Goal: Task Accomplishment & Management: Complete application form

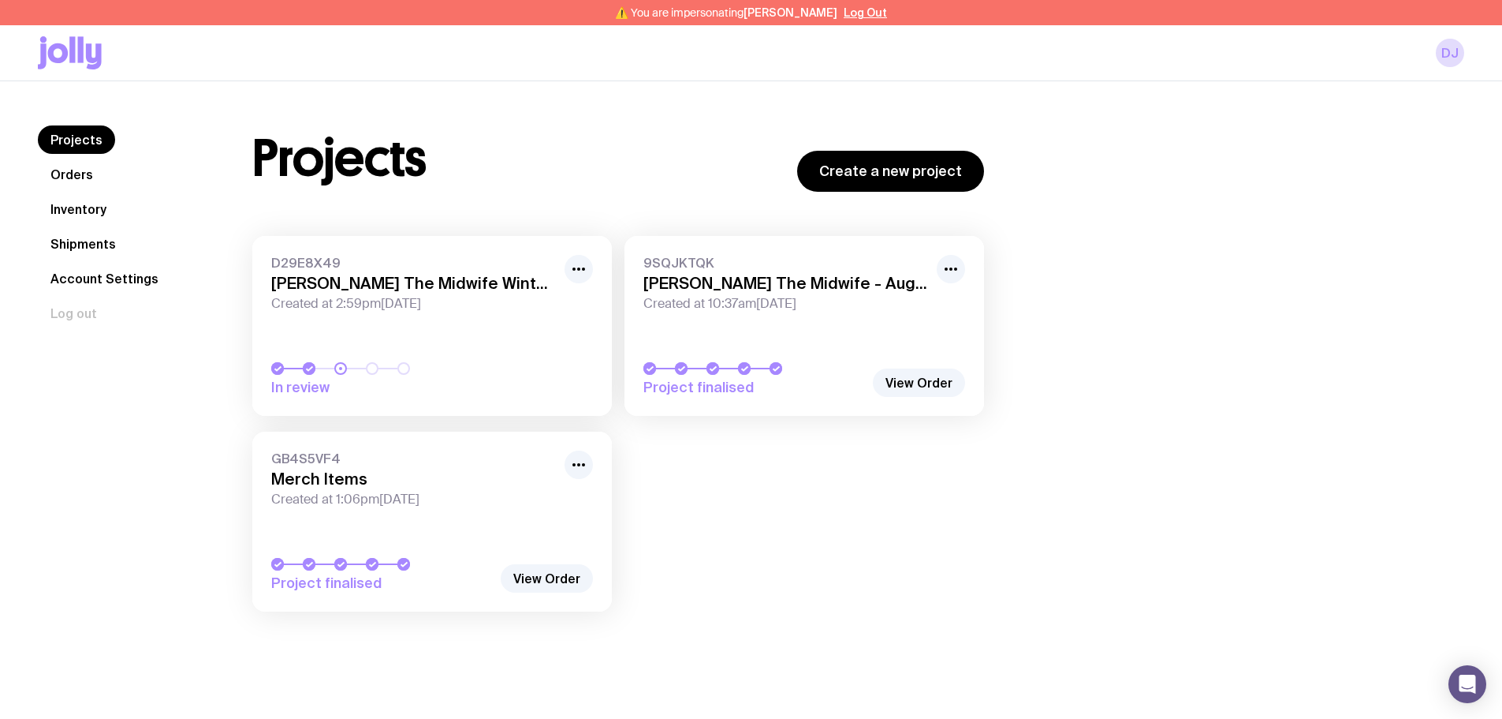
click at [88, 203] on link "Inventory" at bounding box center [78, 209] width 81 height 28
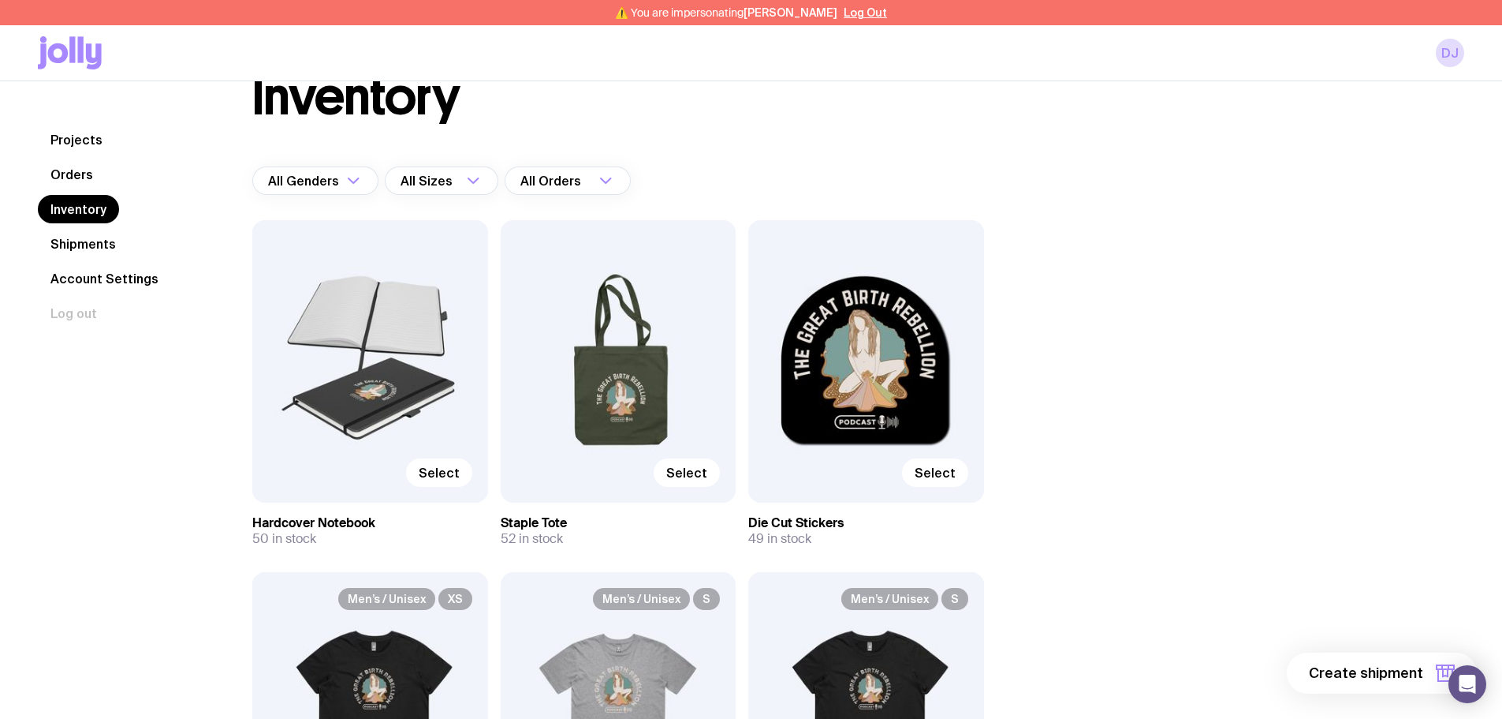
scroll to position [315, 0]
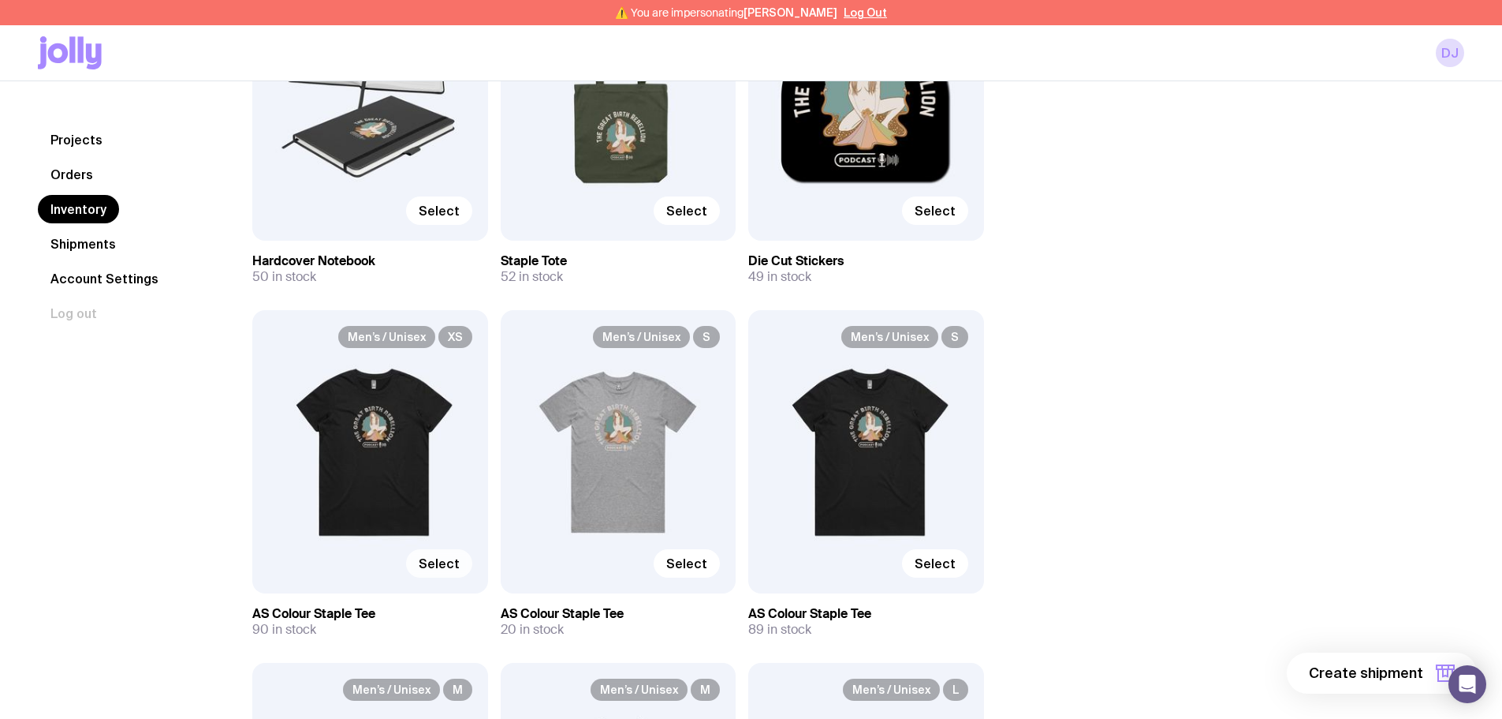
click at [433, 562] on span "Select" at bounding box center [439, 563] width 41 height 16
click at [0, 0] on input "Select" at bounding box center [0, 0] width 0 height 0
click at [1402, 685] on button "1 item" at bounding box center [1419, 672] width 115 height 41
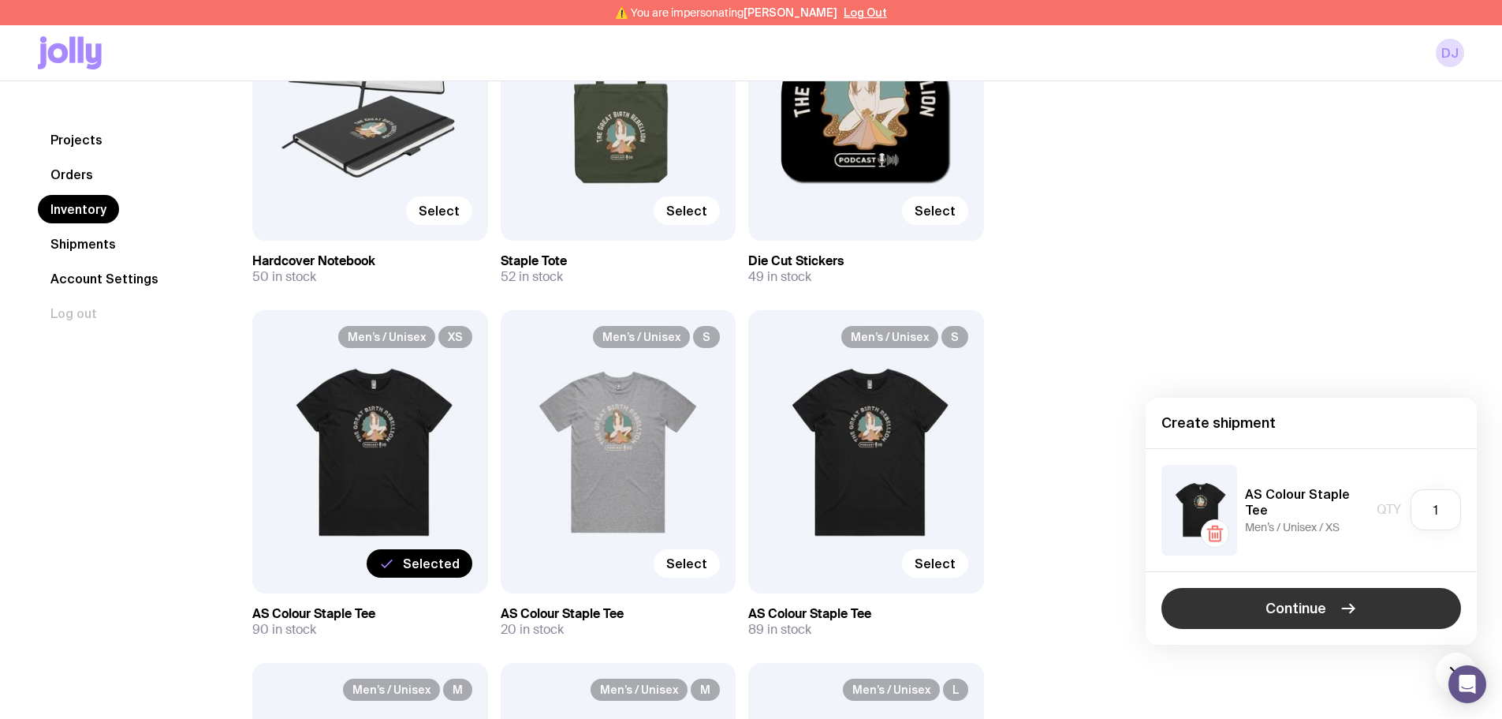
click at [1324, 602] on span "Continue" at bounding box center [1296, 608] width 61 height 19
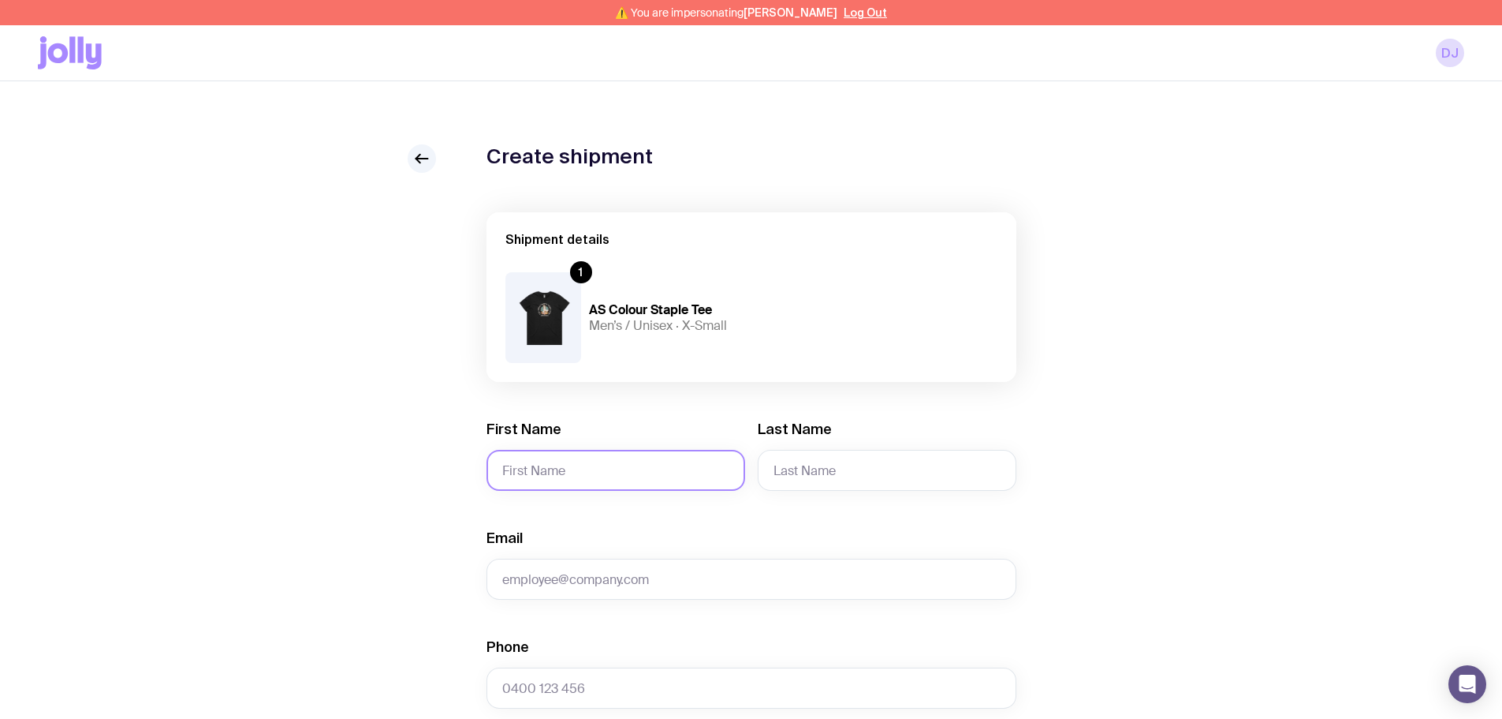
click at [503, 465] on input "First Name" at bounding box center [616, 470] width 259 height 41
type input "[PERSON_NAME]"
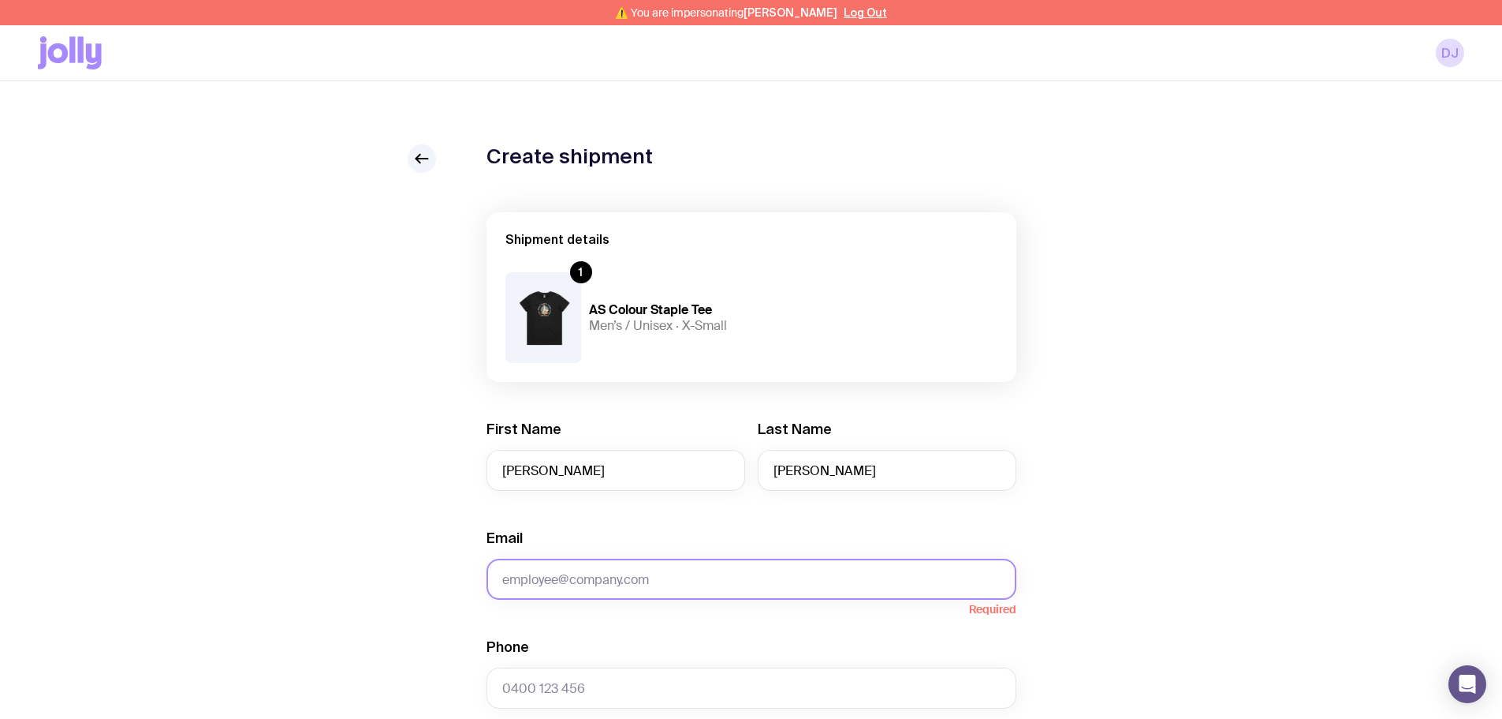
click at [639, 582] on input "Email" at bounding box center [752, 578] width 530 height 41
paste input "[EMAIL_ADDRESS][DOMAIN_NAME]"
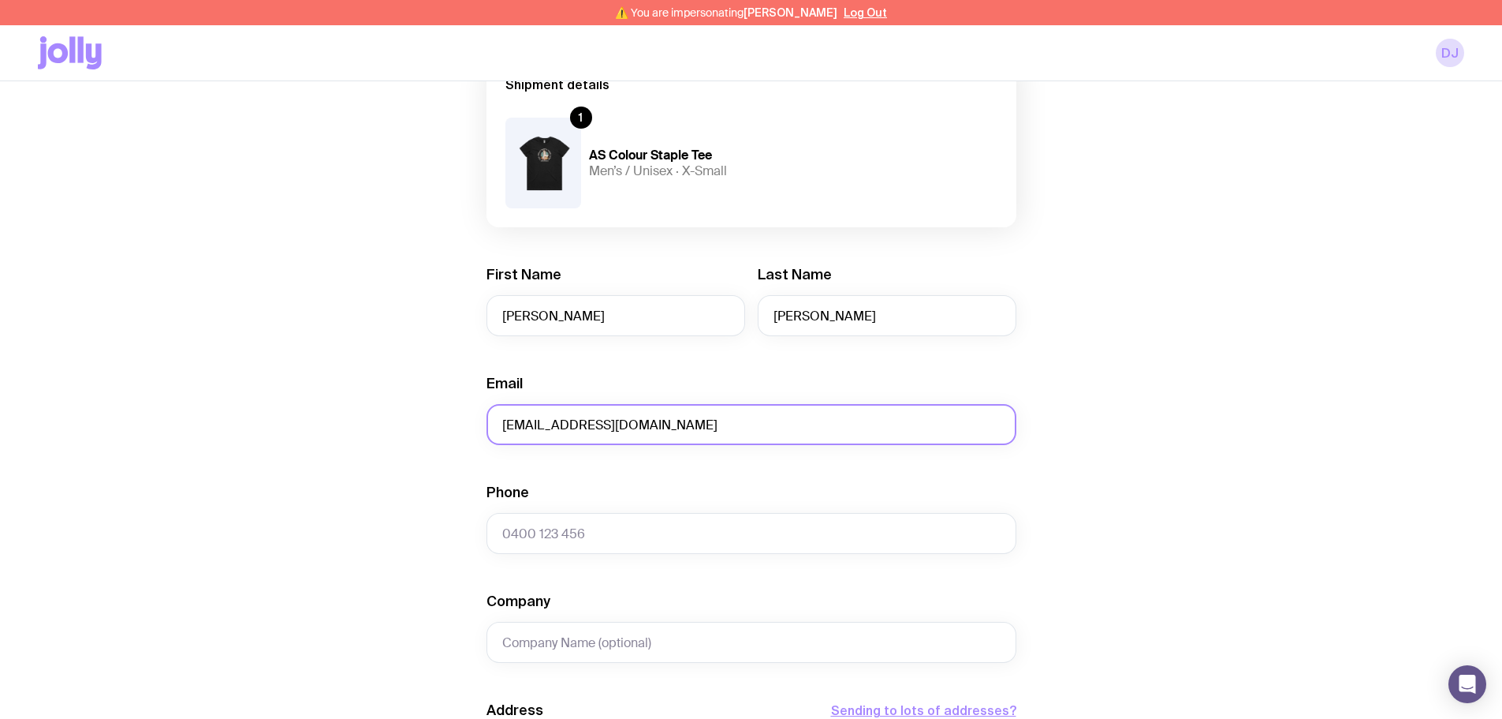
scroll to position [158, 0]
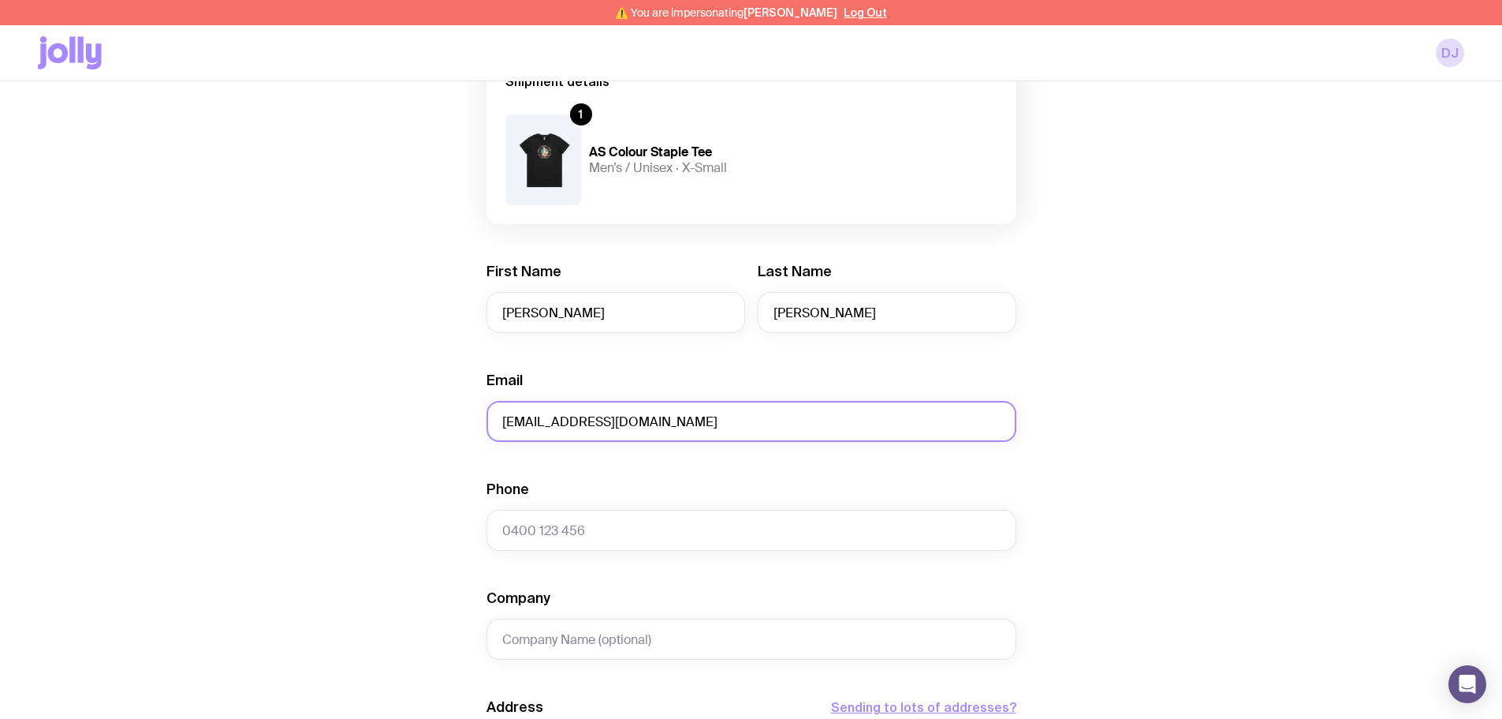
type input "[EMAIL_ADDRESS][DOMAIN_NAME]"
click at [580, 536] on input "Phone" at bounding box center [752, 530] width 530 height 41
paste input "401208084"
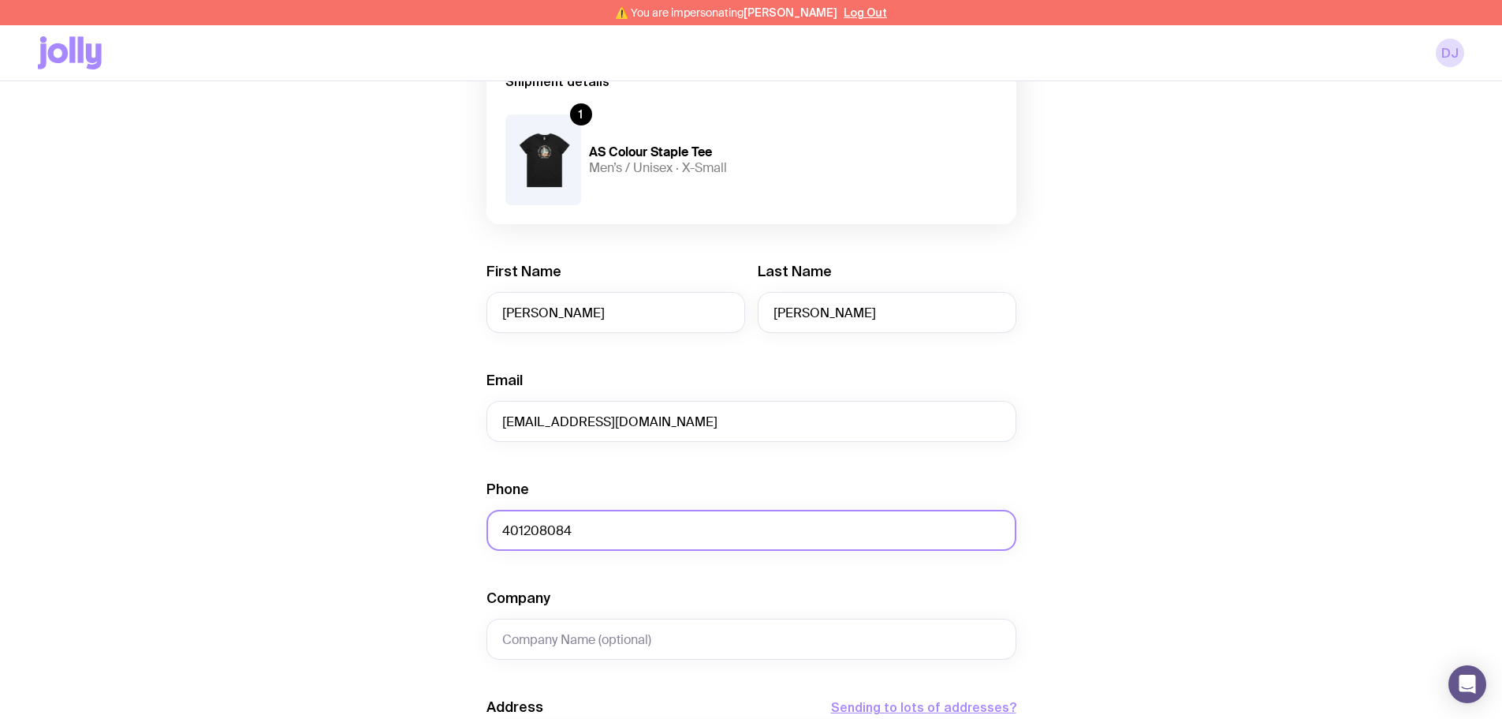
click at [501, 528] on input "401208084" at bounding box center [752, 530] width 530 height 41
type input "0401208084"
type input "Instinctive Balance Birthing"
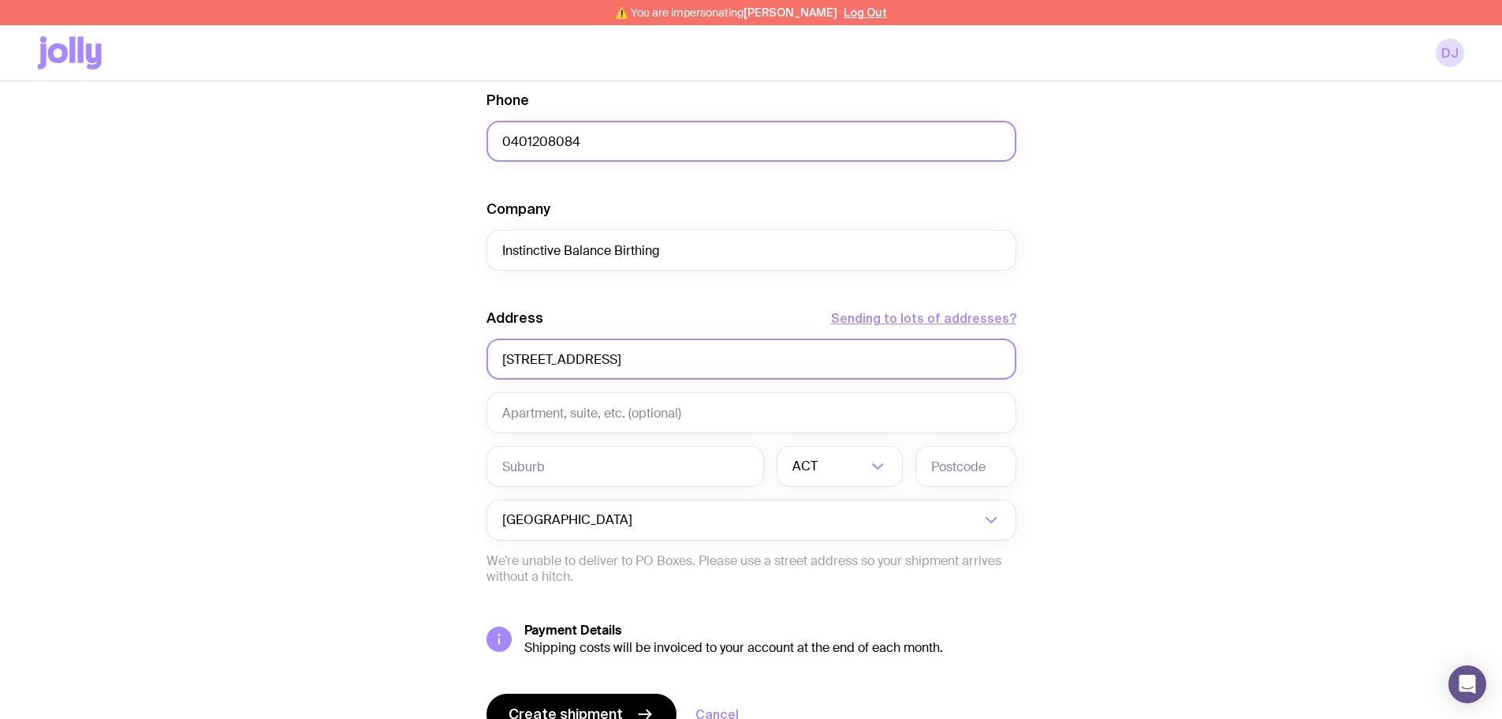
type input "[STREET_ADDRESS]"
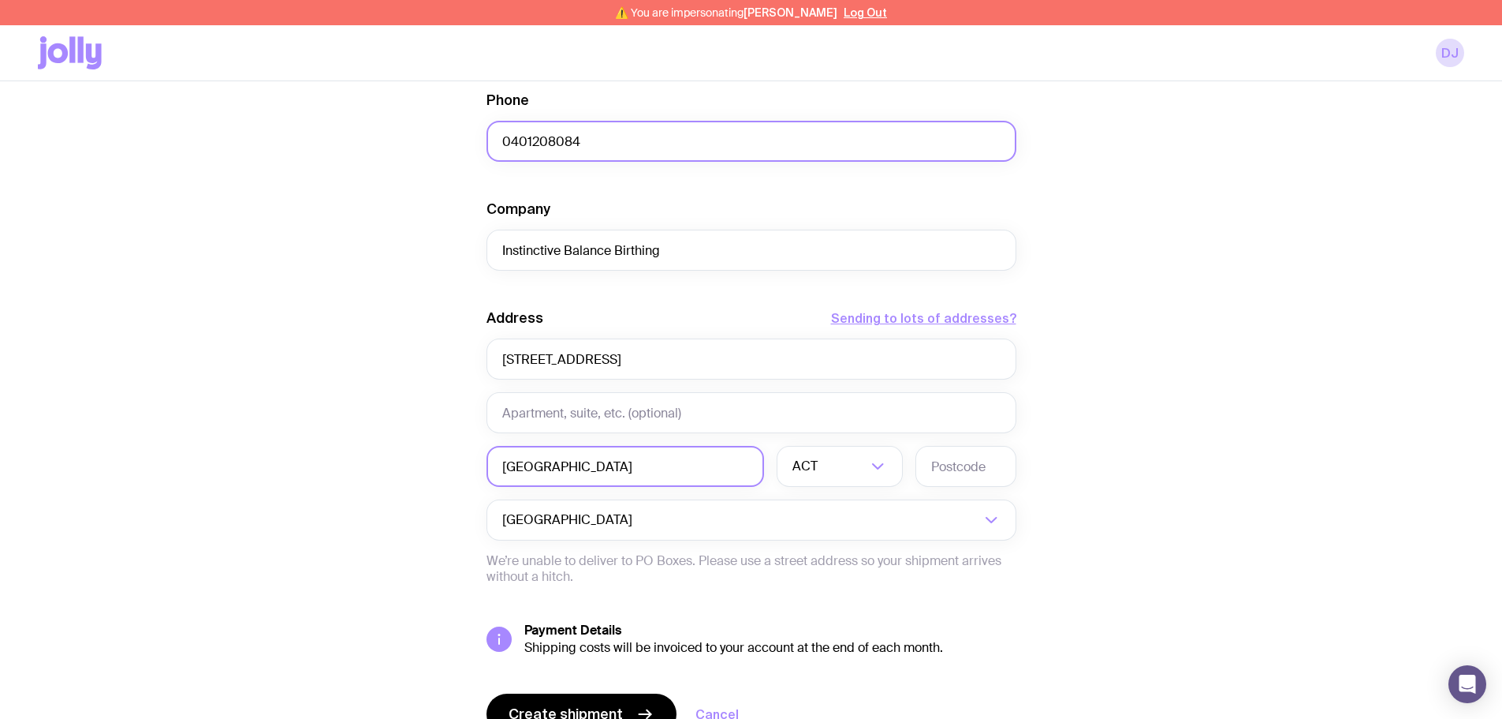
type input "[GEOGRAPHIC_DATA]"
click at [845, 550] on li "[GEOGRAPHIC_DATA]" at bounding box center [840, 549] width 125 height 34
click at [957, 471] on input "text" at bounding box center [966, 466] width 101 height 41
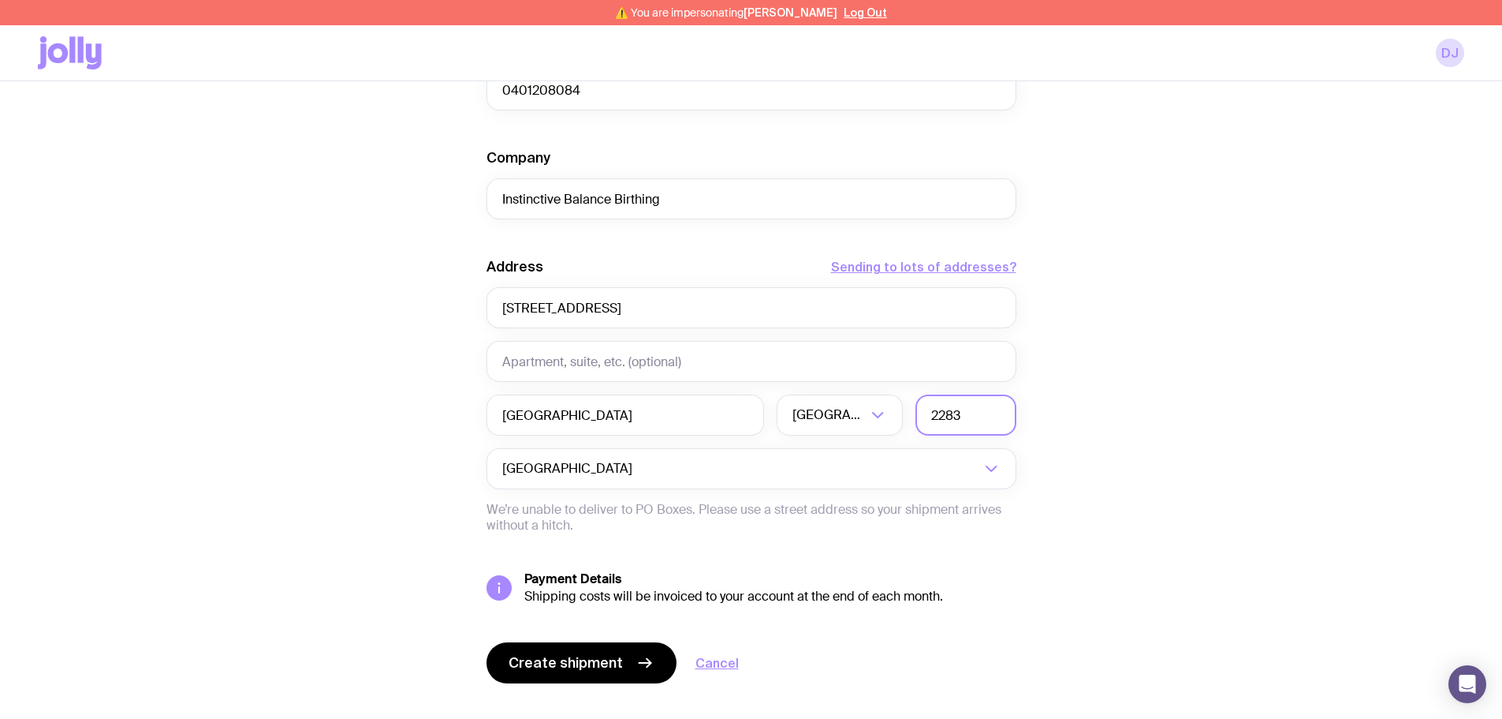
scroll to position [625, 0]
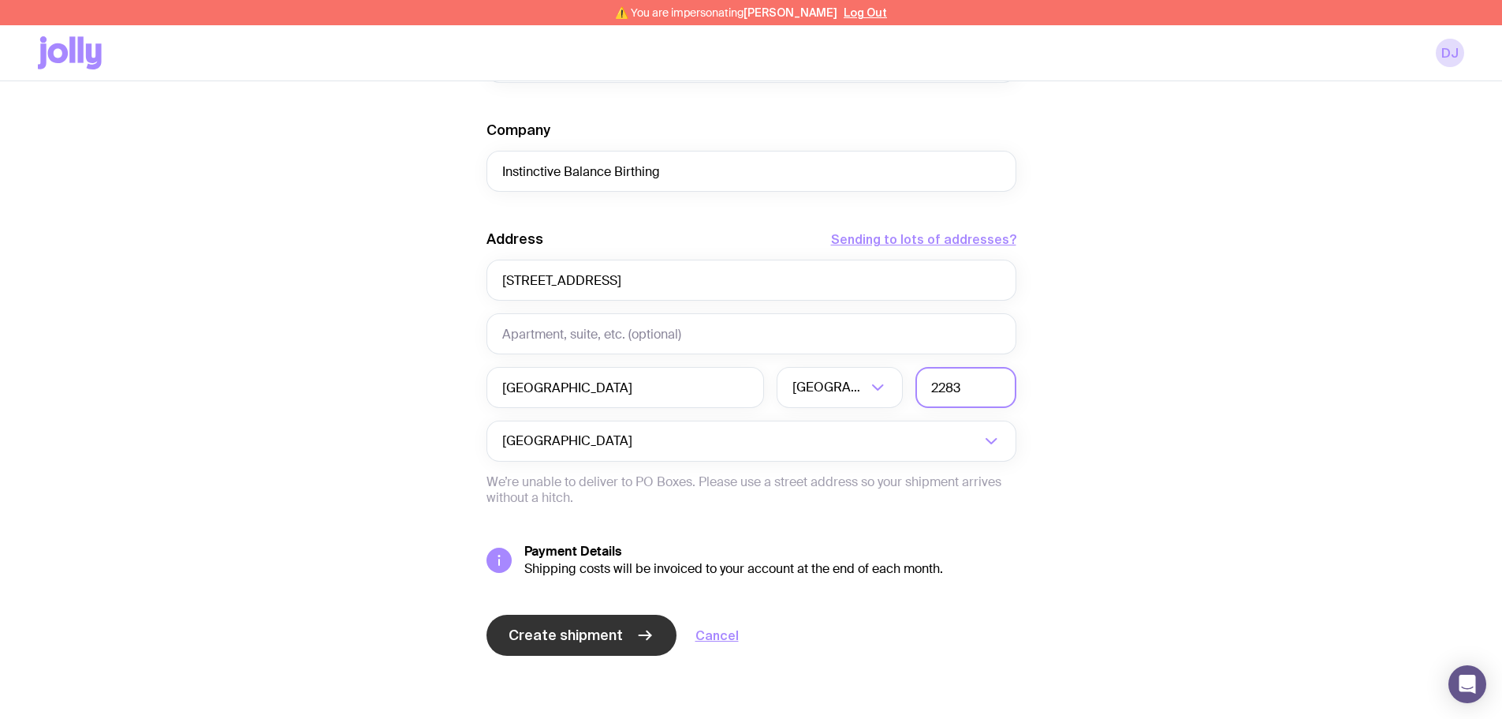
type input "2283"
click at [569, 635] on span "Create shipment" at bounding box center [566, 634] width 114 height 19
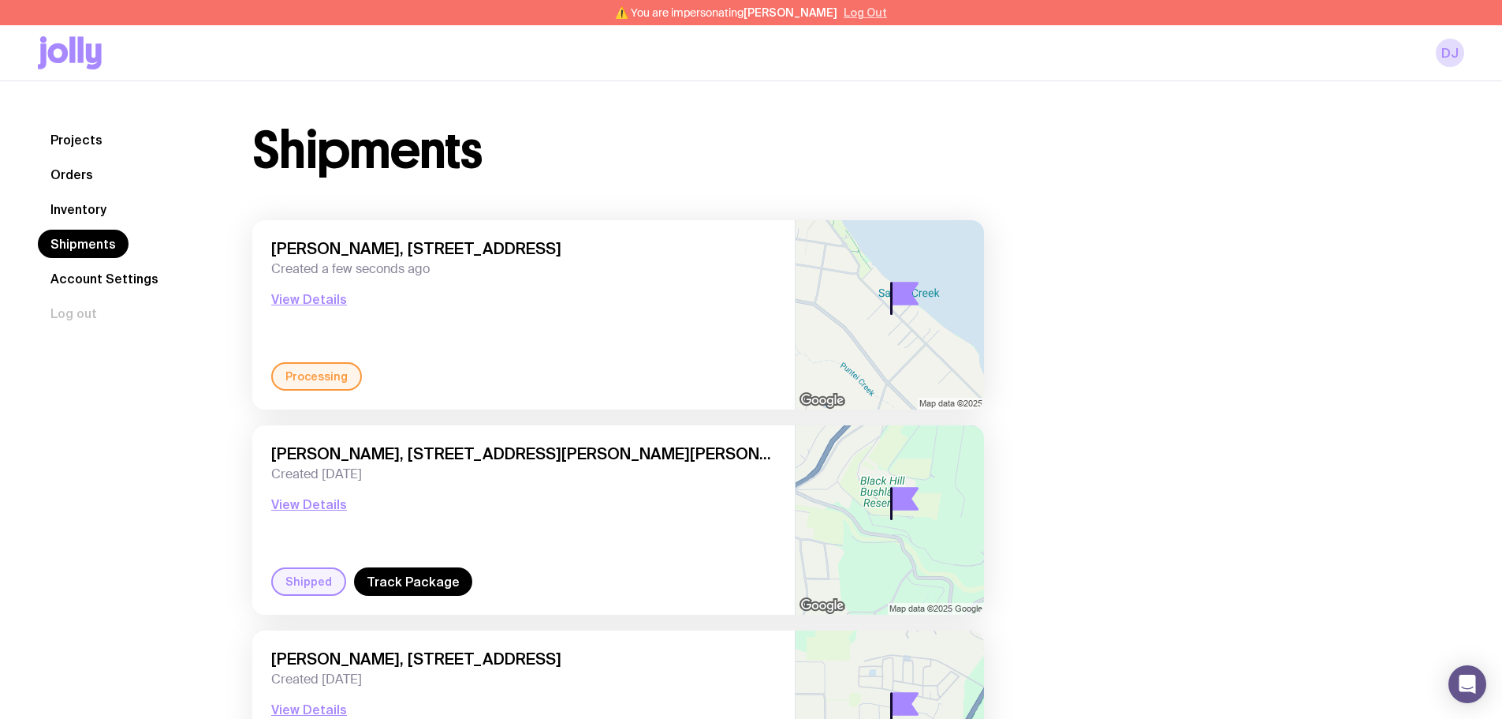
click at [849, 13] on button "Log Out" at bounding box center [865, 12] width 43 height 13
